Goal: Task Accomplishment & Management: Use online tool/utility

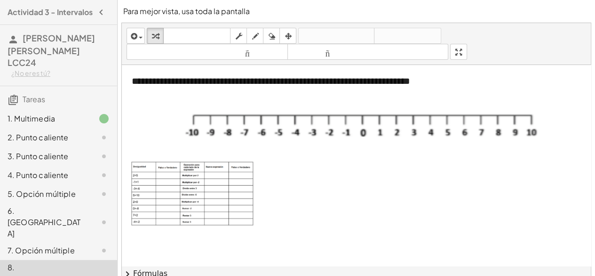
click at [61, 113] on div "1. Multimedia" at bounding box center [46, 118] width 76 height 11
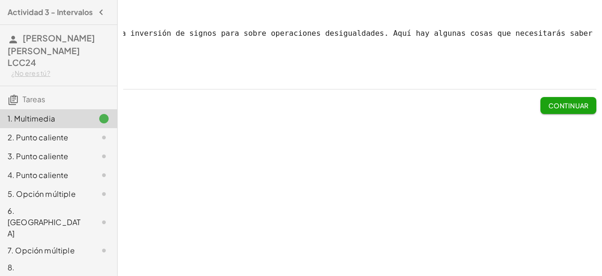
scroll to position [0, 424]
click at [576, 110] on font "Continuar" at bounding box center [569, 105] width 40 height 8
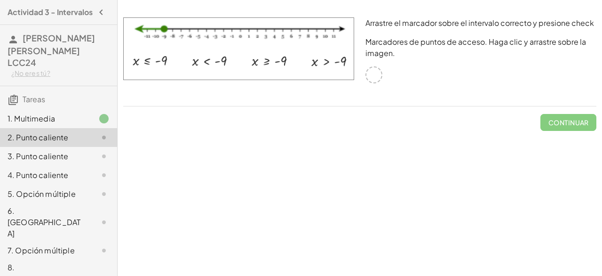
click at [373, 81] on div at bounding box center [374, 74] width 17 height 17
drag, startPoint x: 375, startPoint y: 72, endPoint x: 357, endPoint y: 84, distance: 22.1
click at [369, 82] on div "Arrastre el marcador sobre el intervalo correcto y presione check Marcadores de…" at bounding box center [481, 62] width 242 height 100
click at [87, 113] on div at bounding box center [96, 118] width 26 height 11
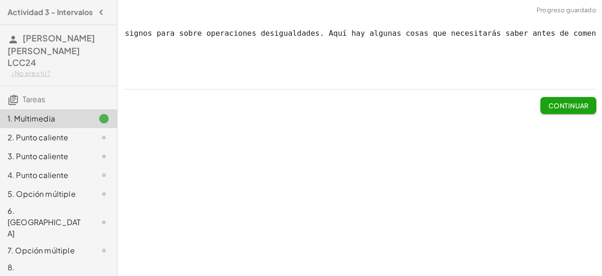
click at [87, 113] on div at bounding box center [96, 118] width 26 height 11
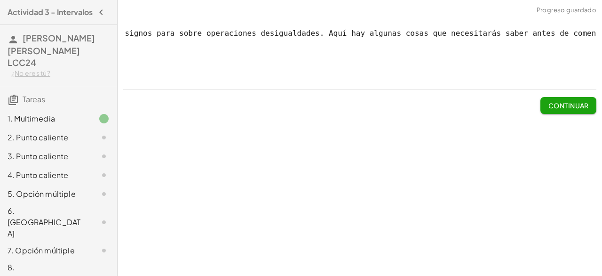
click at [98, 132] on icon at bounding box center [103, 137] width 11 height 11
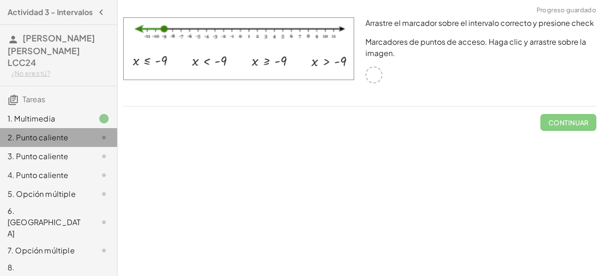
click at [99, 132] on icon at bounding box center [103, 137] width 11 height 11
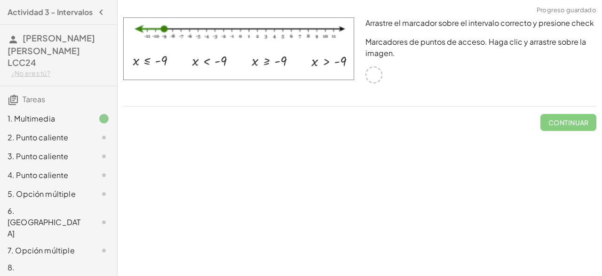
click at [85, 113] on div at bounding box center [96, 118] width 26 height 11
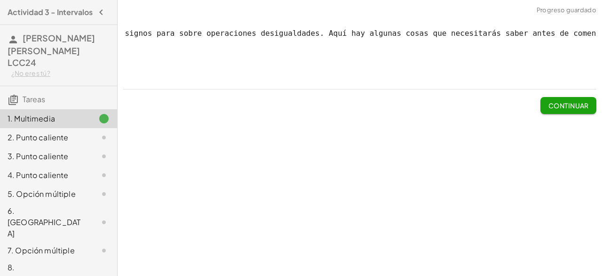
click at [62, 132] on font "2. Punto caliente" at bounding box center [38, 137] width 61 height 10
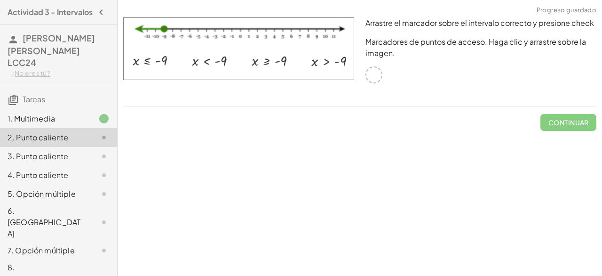
click at [373, 76] on div at bounding box center [374, 74] width 17 height 17
drag, startPoint x: 187, startPoint y: 96, endPoint x: 155, endPoint y: 87, distance: 33.2
click at [186, 96] on div at bounding box center [239, 62] width 242 height 100
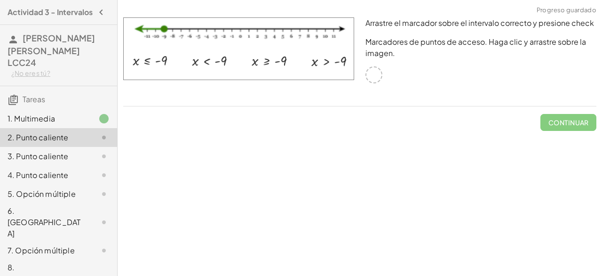
click at [154, 57] on img at bounding box center [238, 48] width 231 height 63
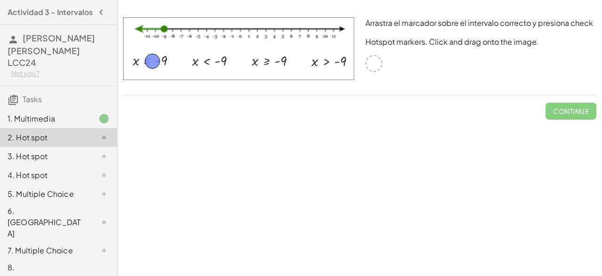
drag, startPoint x: 368, startPoint y: 65, endPoint x: 146, endPoint y: 63, distance: 221.6
click at [573, 112] on span "Check" at bounding box center [577, 111] width 24 height 8
click at [554, 111] on span "Continue" at bounding box center [571, 111] width 36 height 8
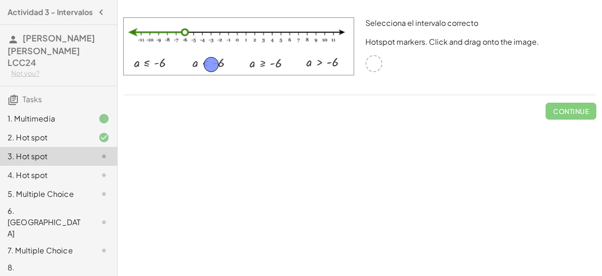
drag, startPoint x: 370, startPoint y: 64, endPoint x: 207, endPoint y: 64, distance: 162.8
click at [590, 107] on button "Check" at bounding box center [577, 111] width 40 height 17
click at [587, 109] on span "Continue" at bounding box center [571, 111] width 36 height 8
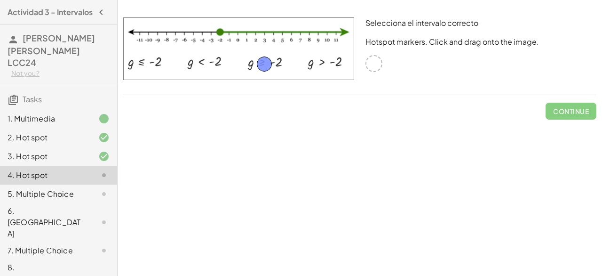
drag, startPoint x: 369, startPoint y: 63, endPoint x: 260, endPoint y: 63, distance: 109.6
click at [567, 112] on span "Check" at bounding box center [577, 111] width 24 height 8
click at [567, 112] on span "Continue" at bounding box center [571, 111] width 36 height 8
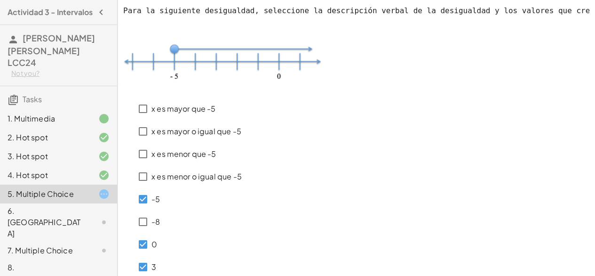
click at [190, 133] on p "x es mayor o igual que -5" at bounding box center [197, 131] width 90 height 11
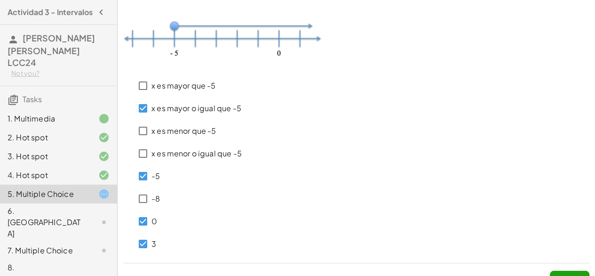
scroll to position [47, 0]
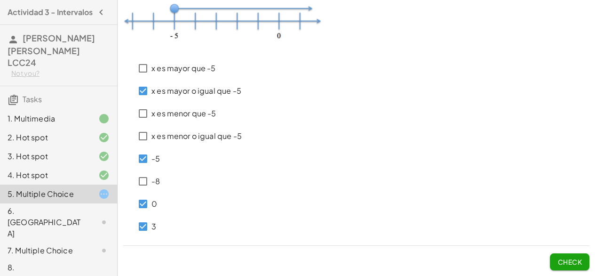
click at [575, 254] on button "Check" at bounding box center [570, 261] width 40 height 17
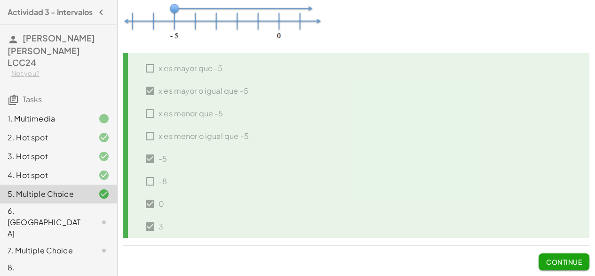
click at [555, 255] on button "Continue" at bounding box center [564, 261] width 51 height 17
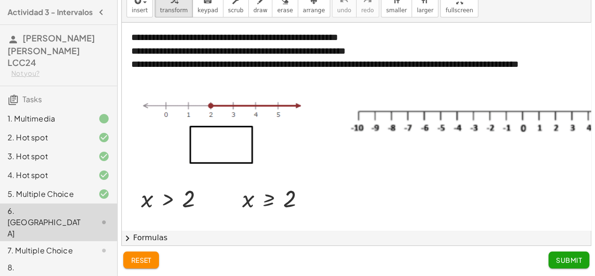
scroll to position [0, 0]
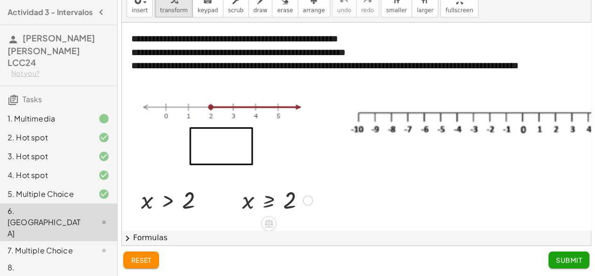
drag, startPoint x: 271, startPoint y: 207, endPoint x: 275, endPoint y: 201, distance: 7.4
click at [273, 204] on div at bounding box center [278, 199] width 80 height 31
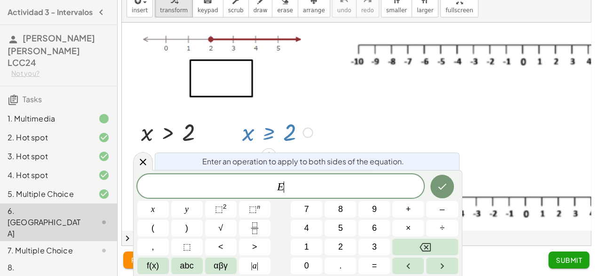
scroll to position [70, 0]
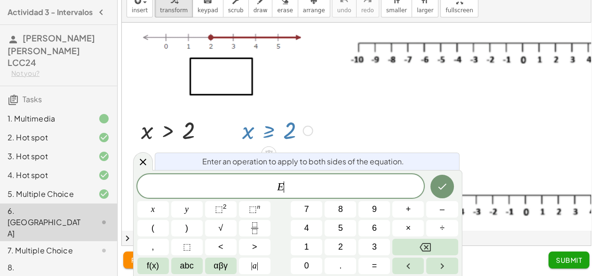
click at [317, 115] on div at bounding box center [278, 129] width 80 height 31
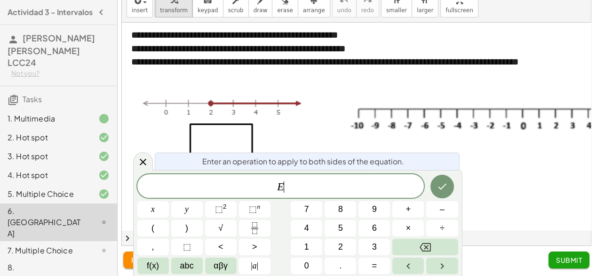
scroll to position [0, 0]
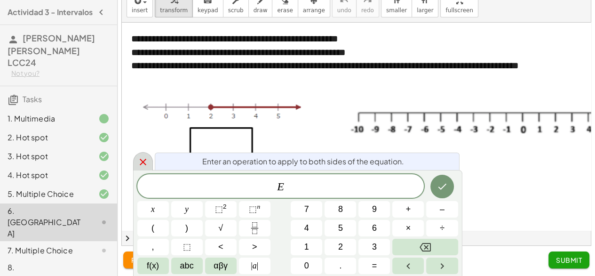
click at [144, 161] on icon at bounding box center [142, 161] width 11 height 11
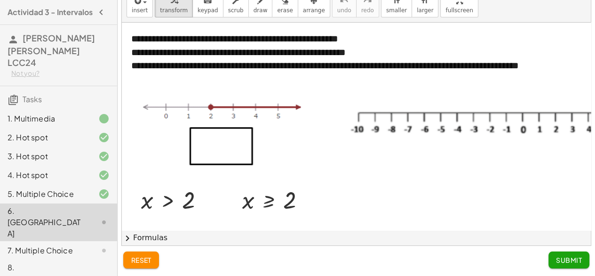
click at [593, 51] on div "**********" at bounding box center [357, 120] width 478 height 312
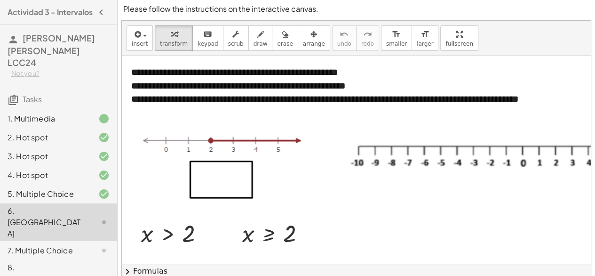
scroll to position [2, 0]
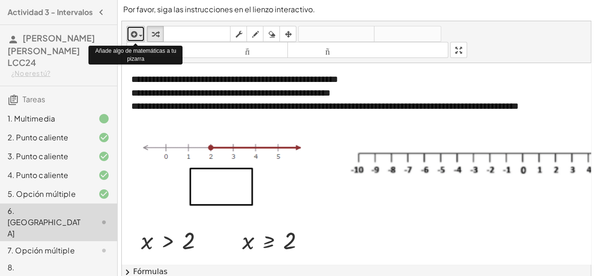
click at [144, 34] on button "insertar" at bounding box center [136, 34] width 18 height 16
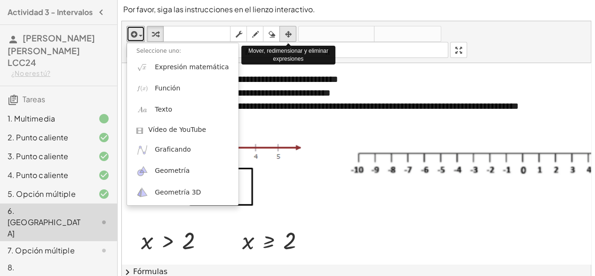
click at [285, 37] on icon "button" at bounding box center [288, 34] width 7 height 11
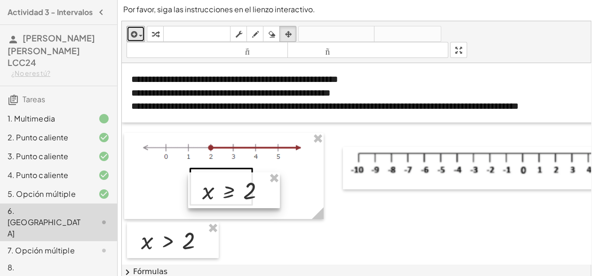
drag, startPoint x: 257, startPoint y: 240, endPoint x: 217, endPoint y: 191, distance: 63.9
click at [217, 191] on div at bounding box center [234, 190] width 92 height 36
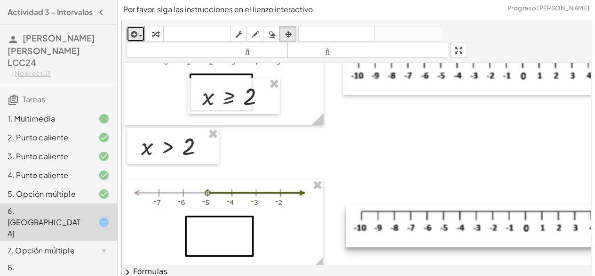
scroll to position [0, 0]
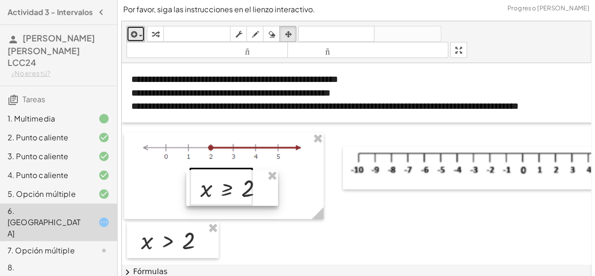
click at [217, 183] on div at bounding box center [232, 188] width 92 height 36
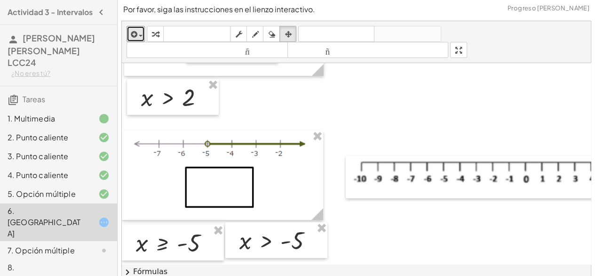
scroll to position [141, 0]
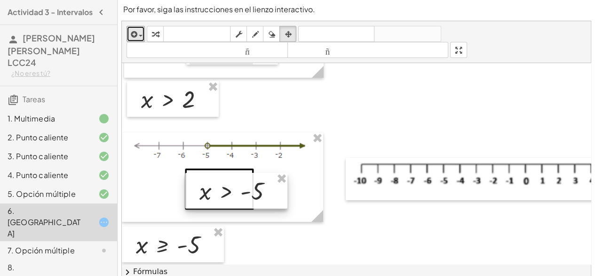
drag, startPoint x: 274, startPoint y: 240, endPoint x: 234, endPoint y: 188, distance: 64.8
click at [234, 188] on div at bounding box center [236, 191] width 102 height 36
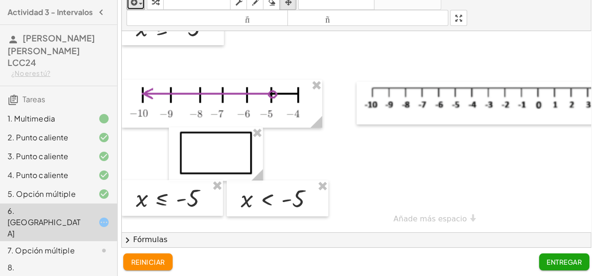
scroll to position [36, 0]
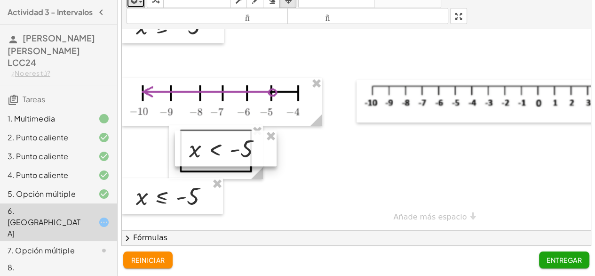
drag, startPoint x: 273, startPoint y: 193, endPoint x: 221, endPoint y: 145, distance: 70.6
click at [221, 145] on div at bounding box center [226, 148] width 102 height 36
click at [572, 256] on font "Entregar" at bounding box center [564, 260] width 35 height 8
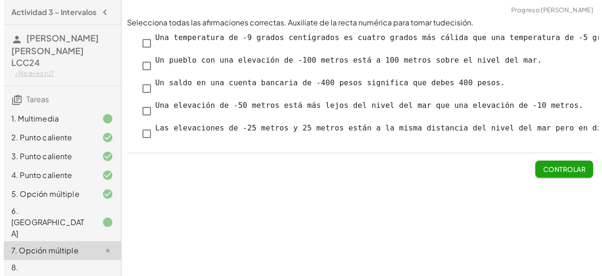
scroll to position [0, 0]
